Goal: Check status

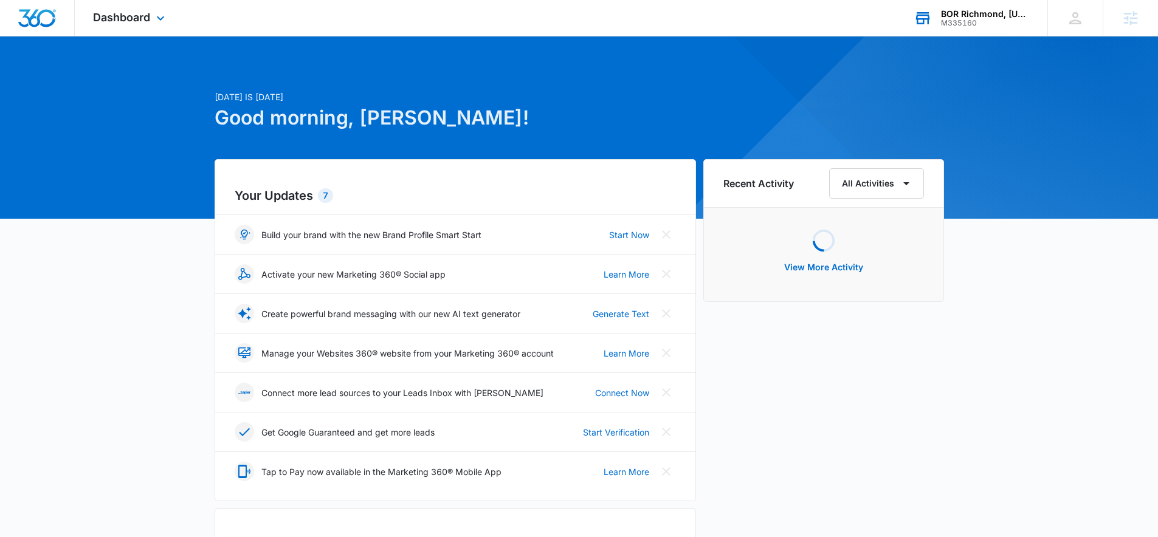
click at [968, 26] on div "M335160" at bounding box center [985, 23] width 89 height 9
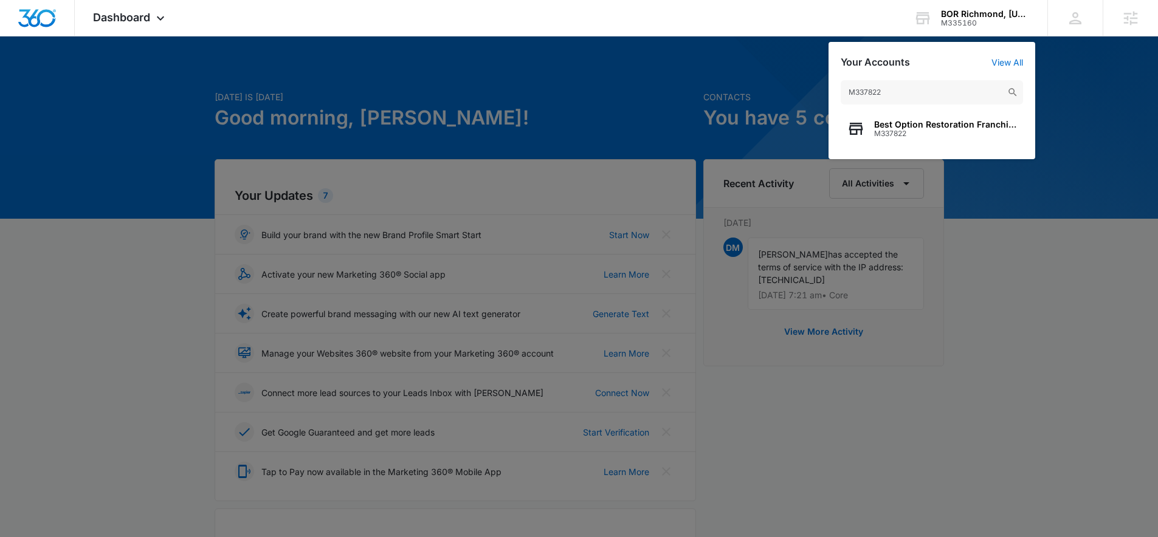
type input "M337822"
click at [996, 285] on div at bounding box center [579, 268] width 1158 height 537
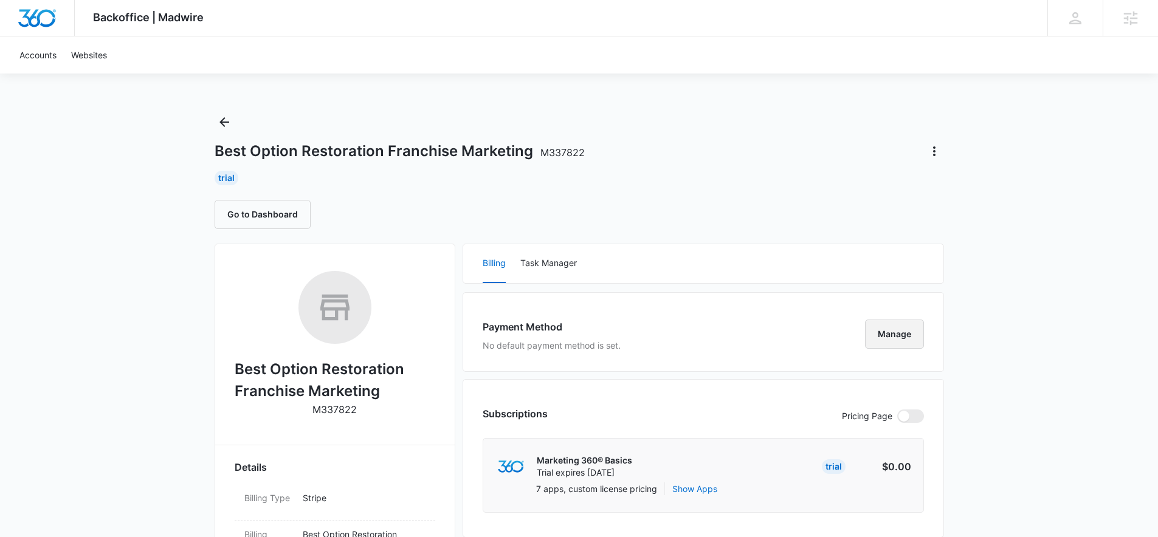
click at [907, 334] on button "Manage" at bounding box center [894, 334] width 59 height 29
